Goal: Information Seeking & Learning: Learn about a topic

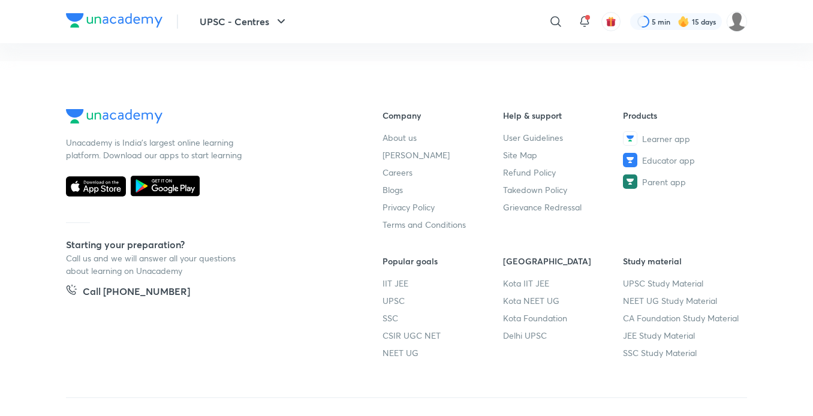
scroll to position [690, 0]
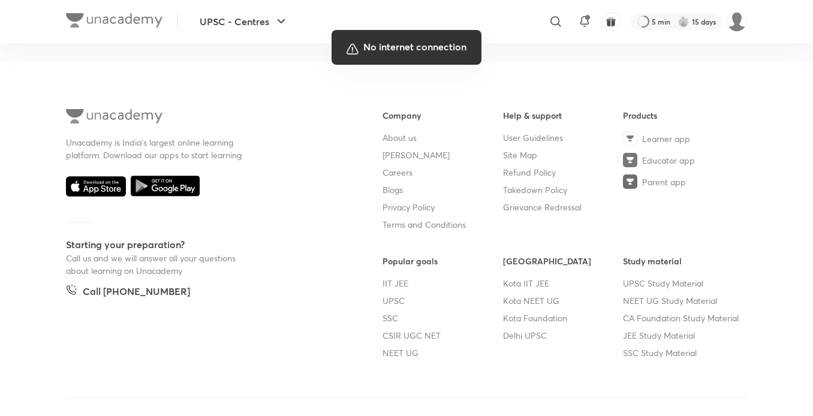
click at [343, 139] on div at bounding box center [406, 208] width 813 height 416
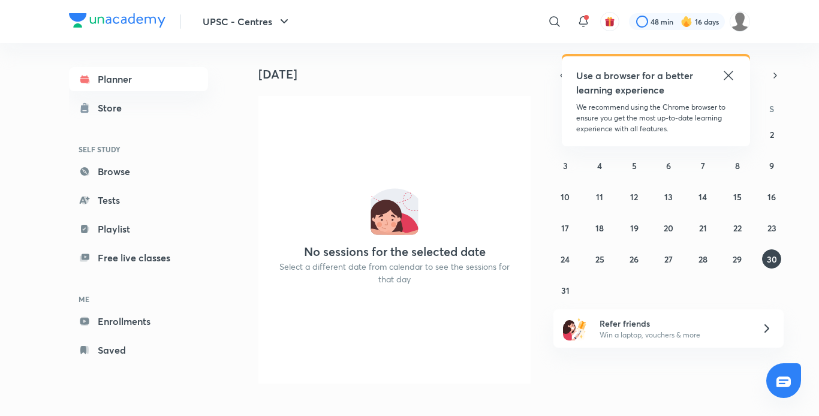
click at [727, 73] on icon at bounding box center [729, 75] width 14 height 14
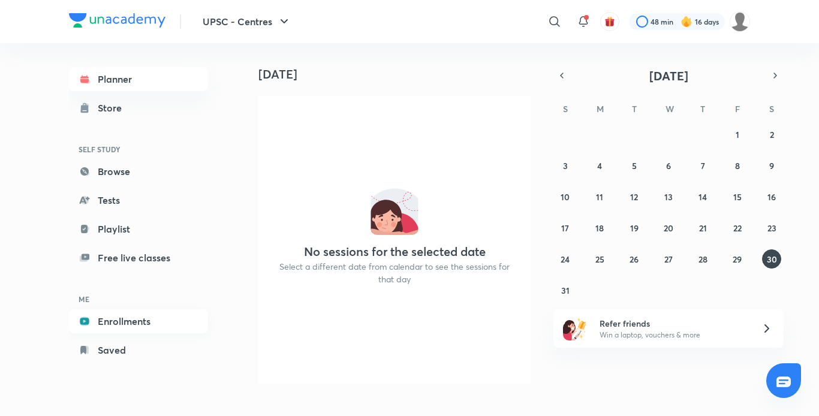
click at [133, 318] on link "Enrollments" at bounding box center [138, 321] width 139 height 24
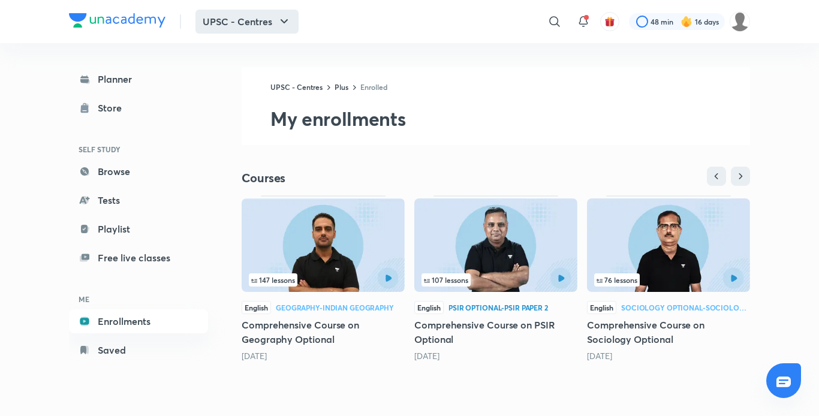
click at [283, 20] on icon "button" at bounding box center [284, 21] width 14 height 14
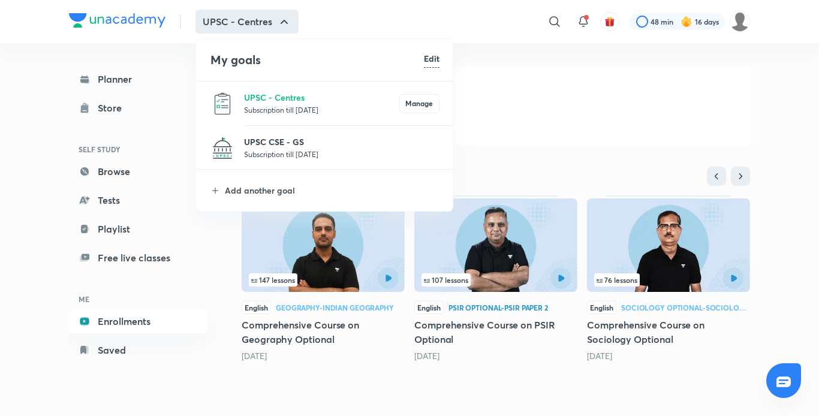
click at [299, 141] on p "UPSC CSE - GS" at bounding box center [342, 142] width 196 height 13
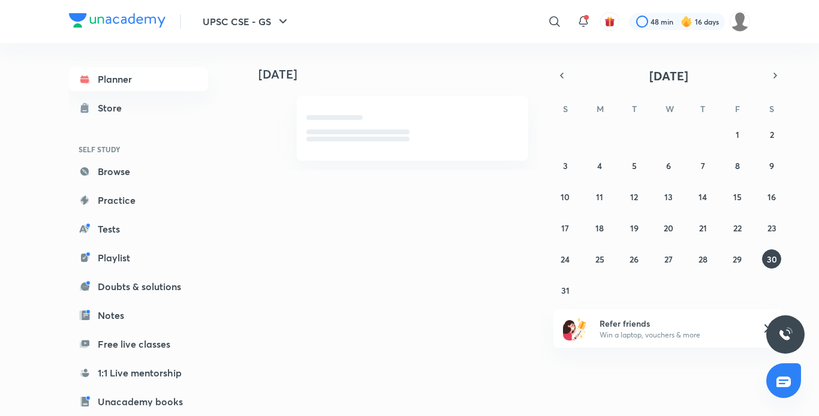
click at [220, 365] on div "Planner Store SELF STUDY Browse Practice Tests Playlist Doubts & solutions Note…" at bounding box center [150, 224] width 163 height 363
click at [223, 365] on div "Planner Store SELF STUDY Browse Practice Tests Playlist Doubts & solutions Note…" at bounding box center [150, 224] width 163 height 363
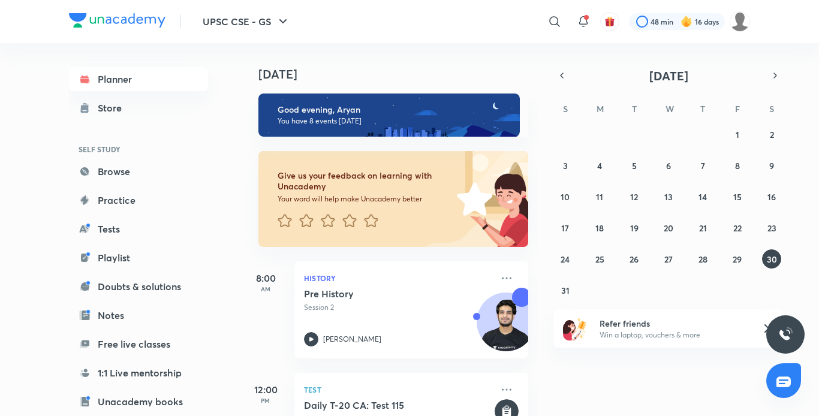
click at [226, 350] on div "Planner Store SELF STUDY Browse Practice Tests Playlist Doubts & solutions Note…" at bounding box center [150, 224] width 163 height 363
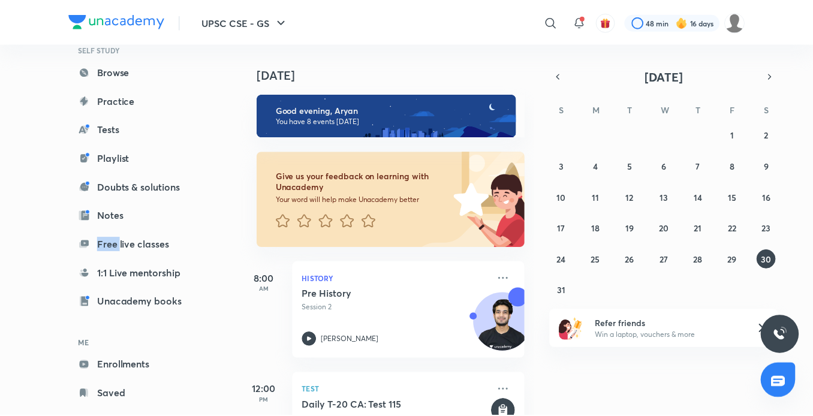
scroll to position [124, 0]
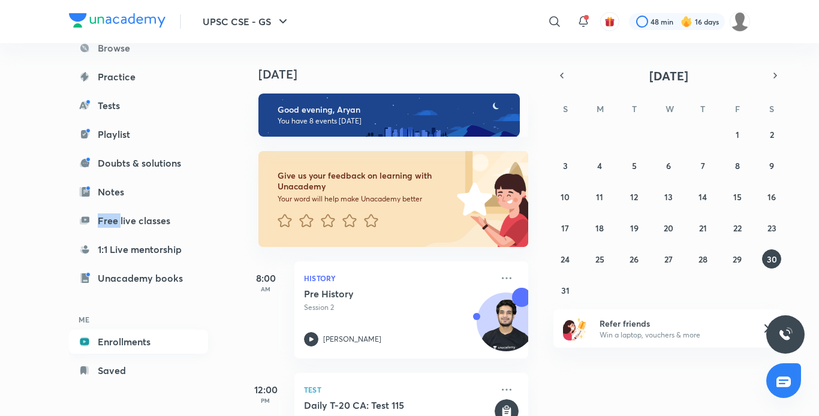
click at [114, 344] on link "Enrollments" at bounding box center [138, 342] width 139 height 24
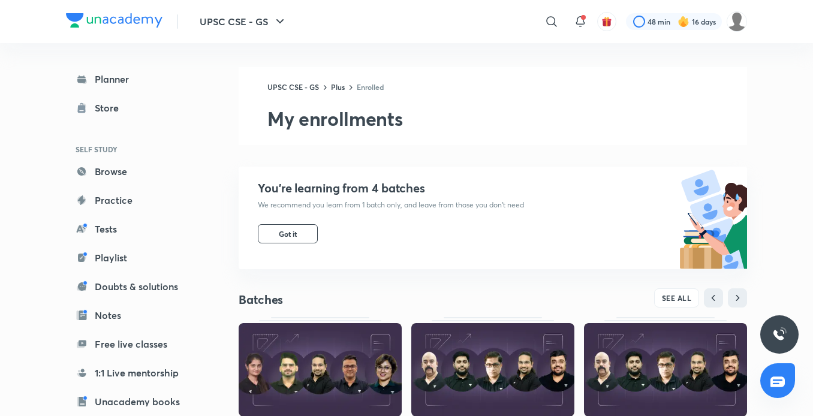
click at [663, 365] on img at bounding box center [665, 370] width 163 height 94
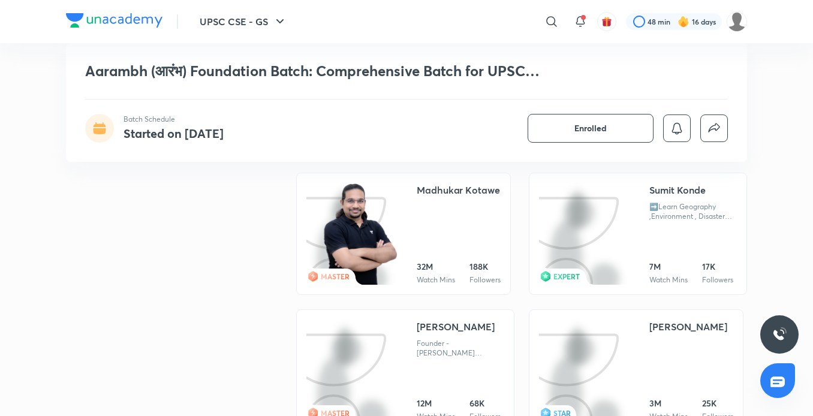
scroll to position [2783, 0]
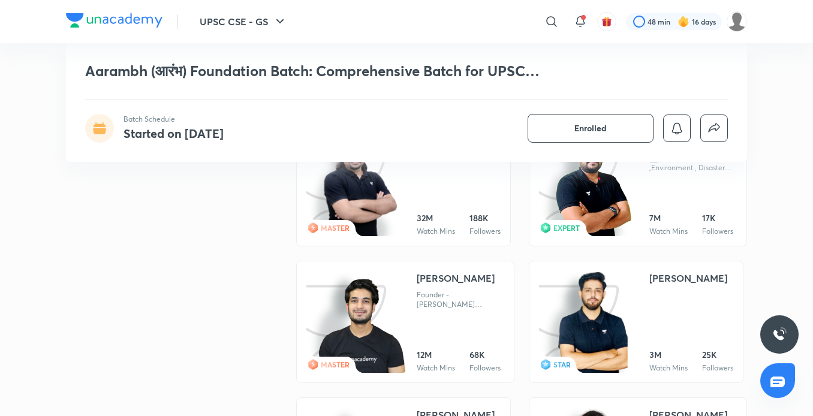
click at [386, 321] on img at bounding box center [350, 322] width 89 height 102
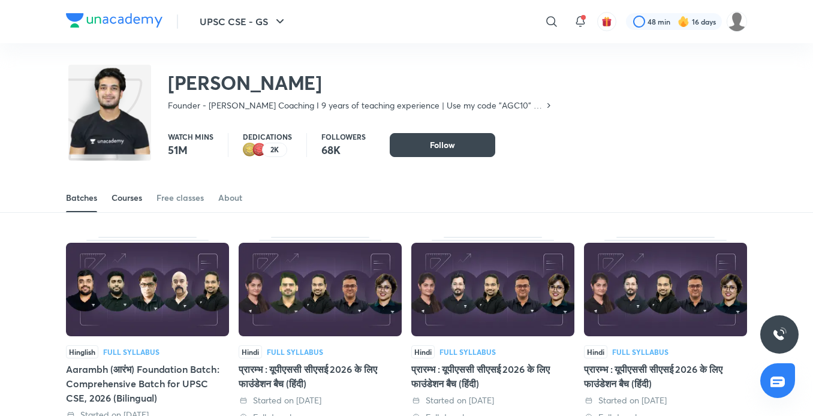
click at [128, 197] on div "Courses" at bounding box center [127, 198] width 31 height 12
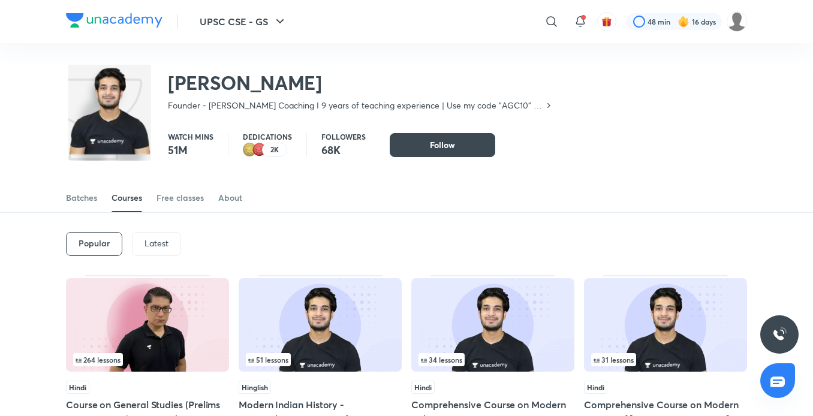
click at [159, 247] on p "Latest" at bounding box center [157, 244] width 24 height 10
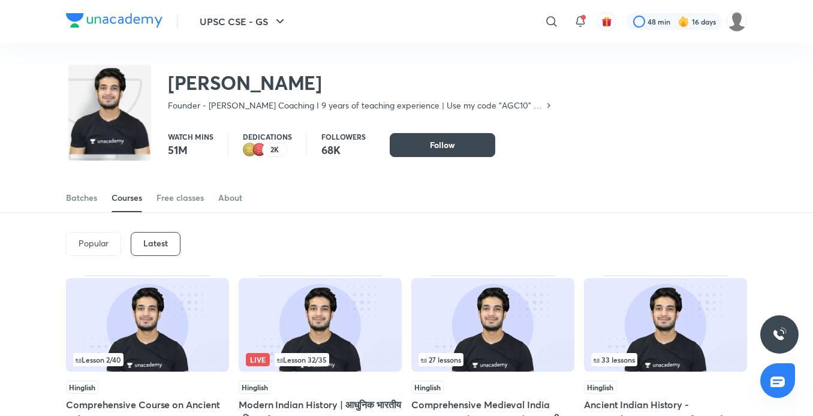
click at [462, 338] on img at bounding box center [492, 325] width 163 height 94
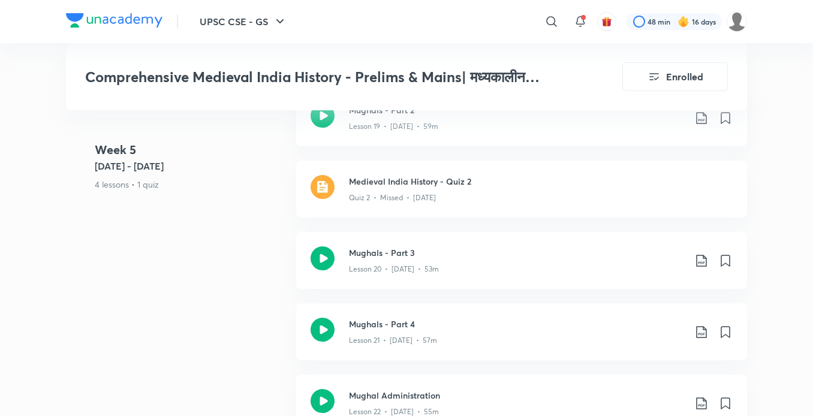
scroll to position [2399, 0]
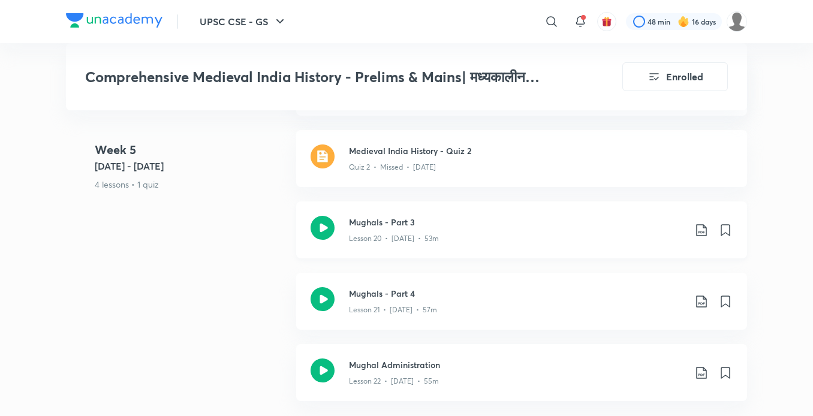
click at [395, 229] on h3 "Mughals - Part 3" at bounding box center [517, 222] width 336 height 13
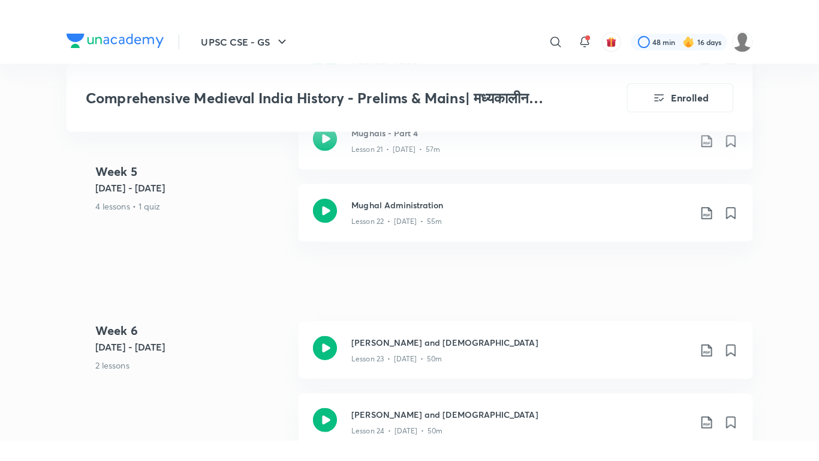
scroll to position [2591, 0]
